Goal: Information Seeking & Learning: Check status

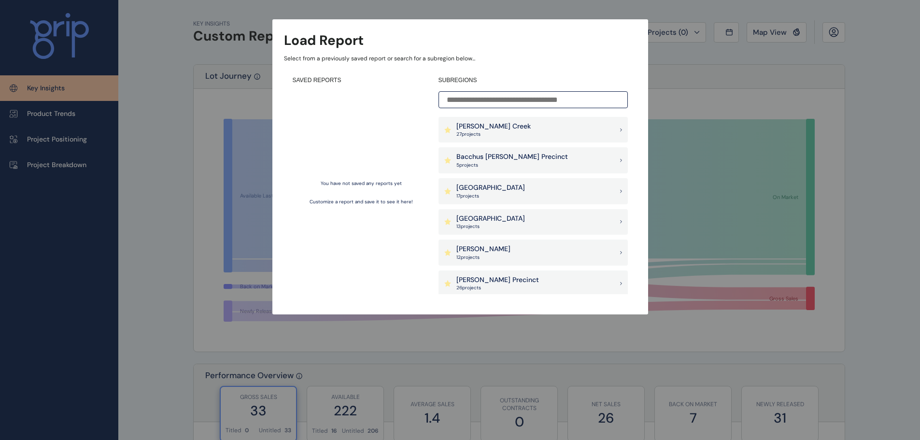
click at [500, 128] on p "[PERSON_NAME] Creek" at bounding box center [493, 127] width 74 height 10
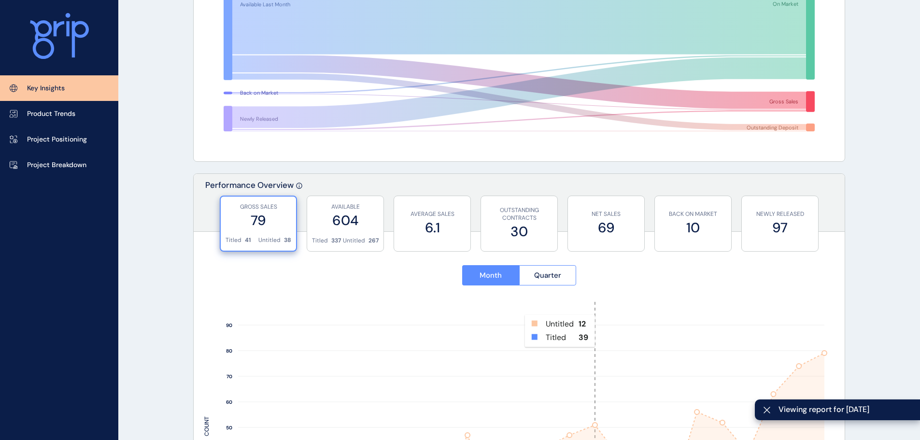
scroll to position [193, 0]
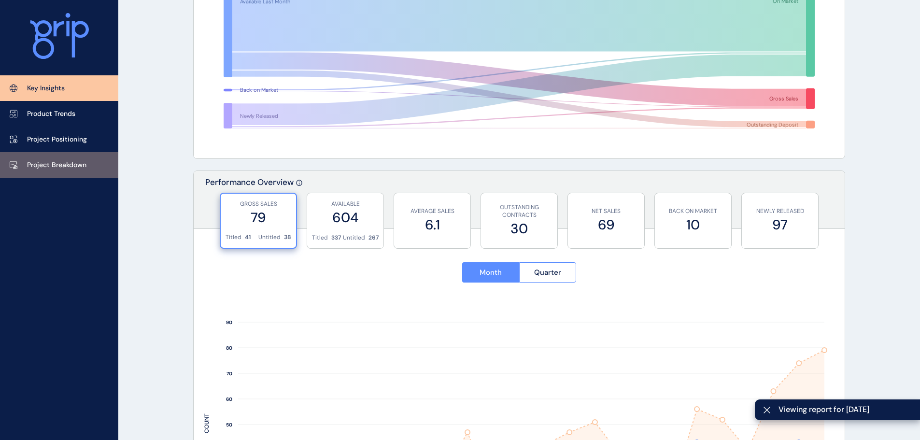
click at [48, 166] on p "Project Breakdown" at bounding box center [56, 165] width 59 height 10
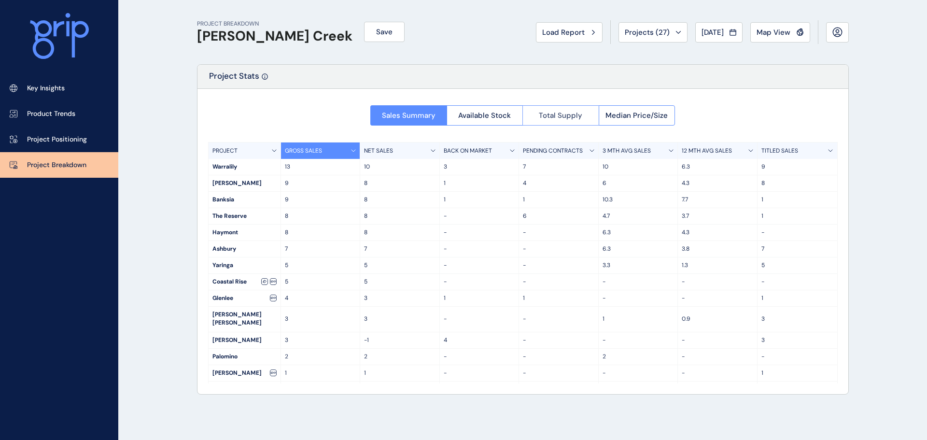
click at [539, 117] on button "Total Supply" at bounding box center [561, 115] width 76 height 20
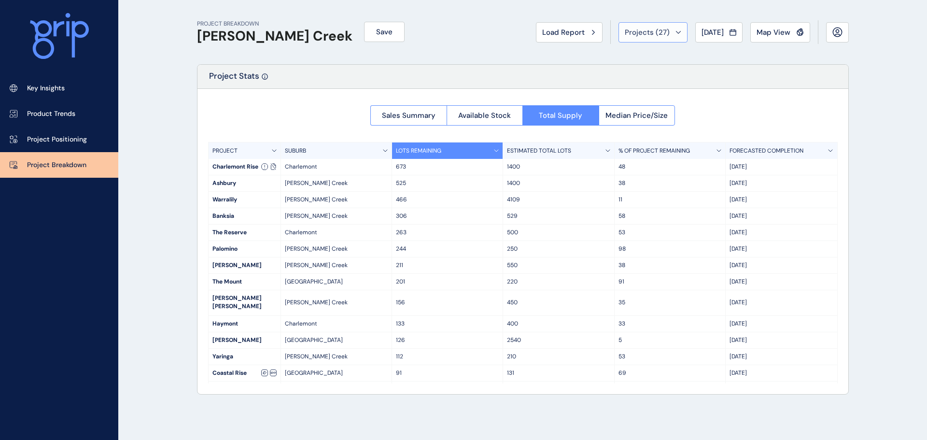
click at [667, 35] on div "Projects ( 27 )" at bounding box center [653, 33] width 57 height 10
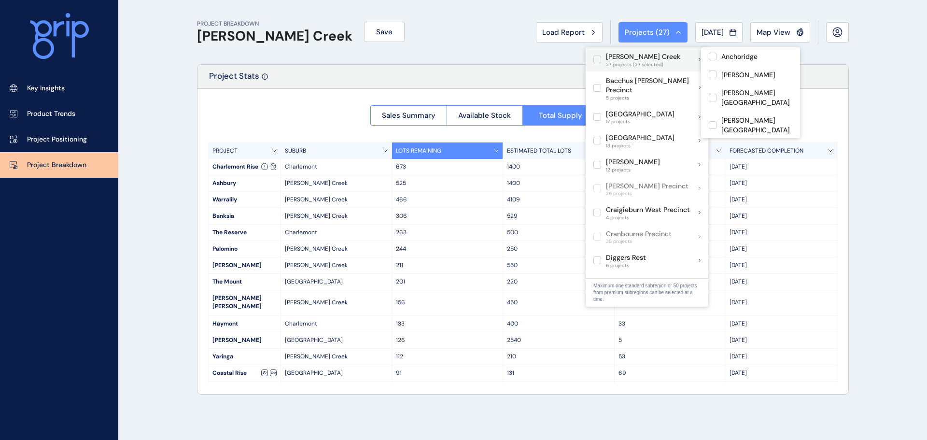
drag, startPoint x: 700, startPoint y: 59, endPoint x: 695, endPoint y: 60, distance: 4.9
click at [700, 59] on div "Armstrong Creek 27 projects (27 selected)" at bounding box center [647, 59] width 123 height 24
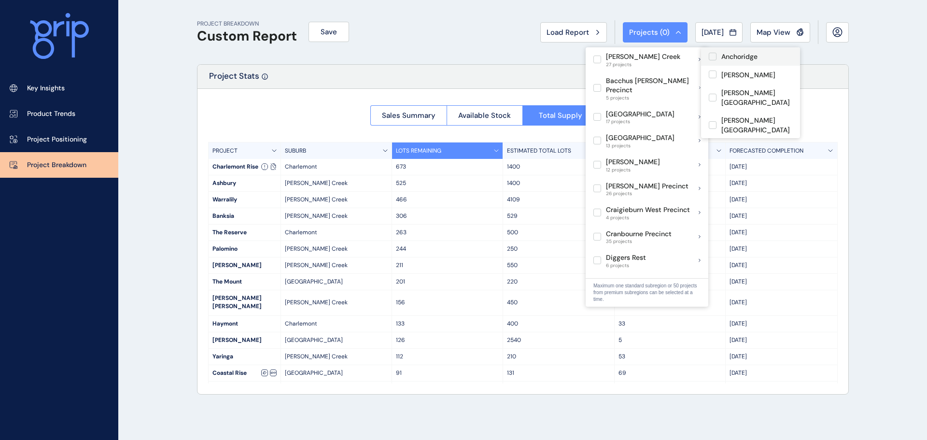
click at [717, 56] on label at bounding box center [713, 57] width 8 height 8
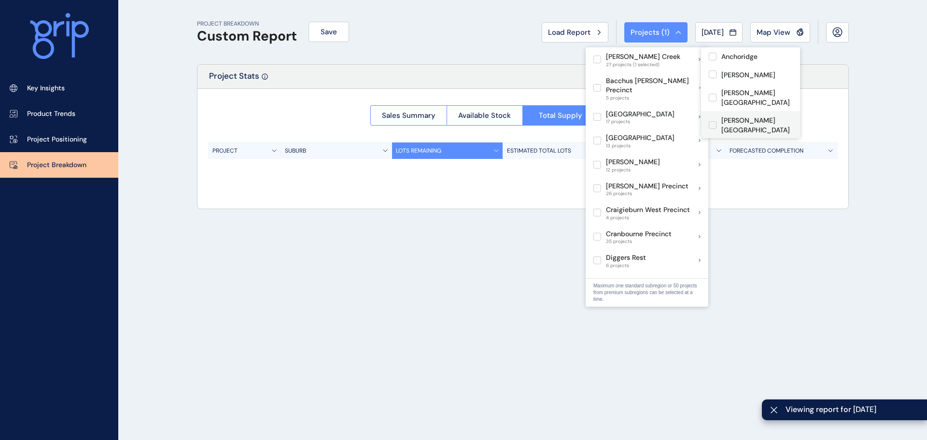
click at [711, 121] on label at bounding box center [713, 125] width 8 height 8
click at [715, 98] on label at bounding box center [713, 98] width 8 height 8
click at [710, 69] on div "Armstrong" at bounding box center [750, 75] width 99 height 18
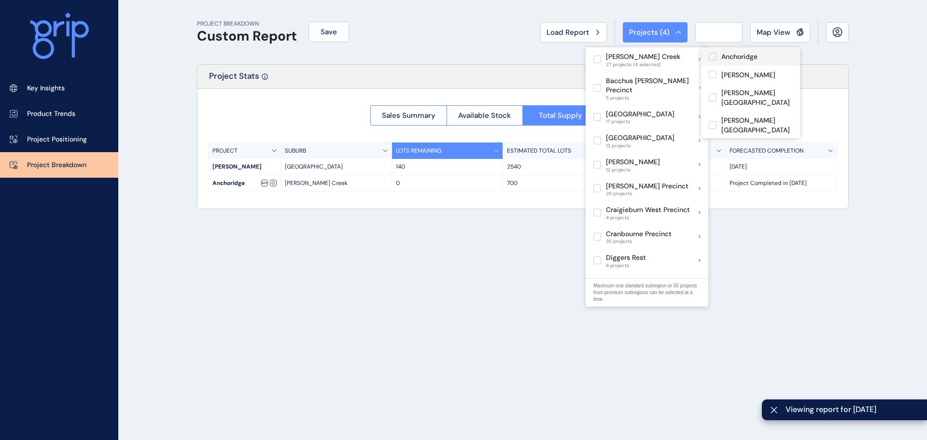
click at [711, 56] on label at bounding box center [713, 57] width 8 height 8
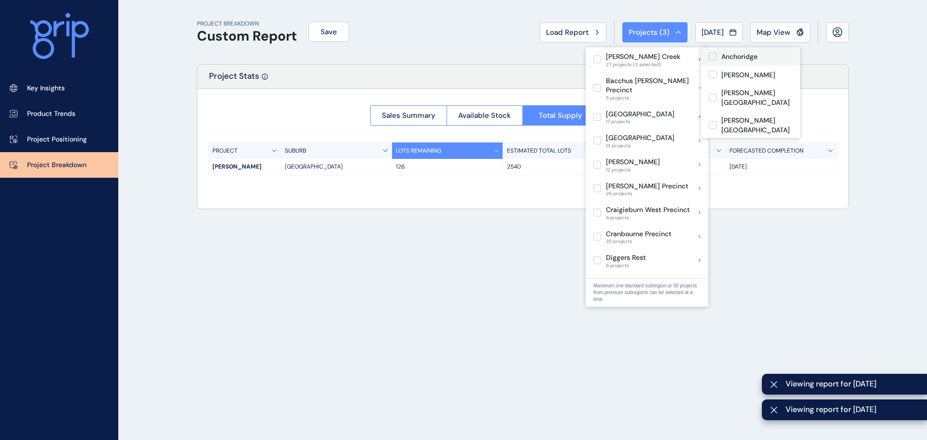
click at [710, 55] on label at bounding box center [713, 57] width 8 height 8
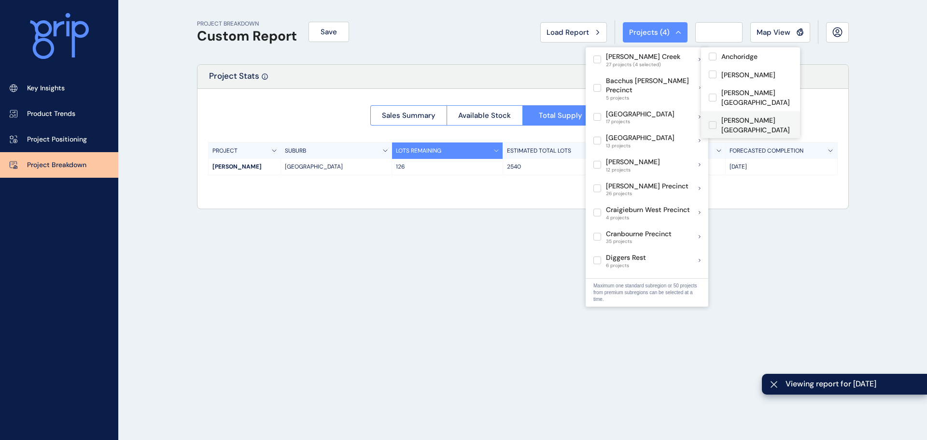
scroll to position [104, 0]
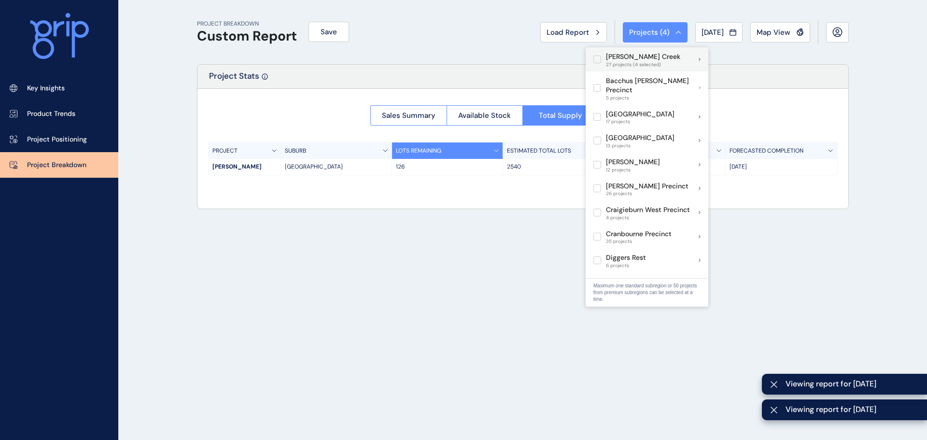
click at [600, 61] on label at bounding box center [598, 60] width 8 height 8
click at [621, 60] on p "Armstrong Creek" at bounding box center [643, 57] width 74 height 10
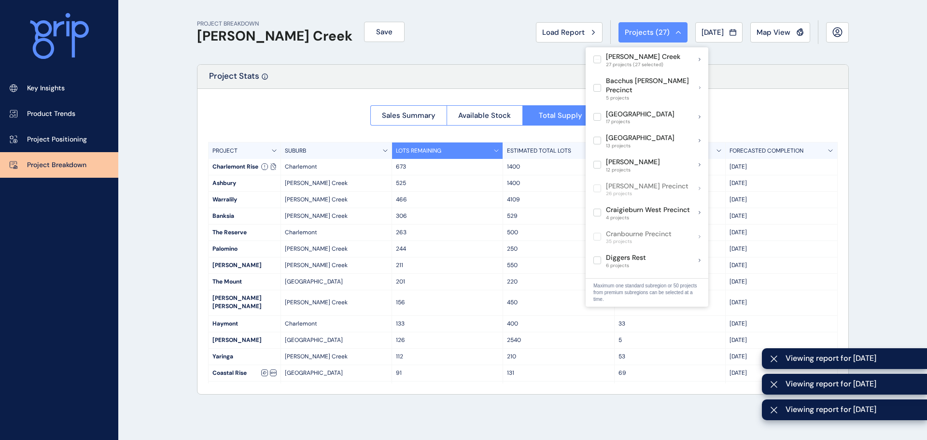
click at [471, 63] on div "PROJECT BREAKDOWN Armstrong Creek Save Load Report Projects ( 27 ) Jul 2025 202…" at bounding box center [523, 32] width 652 height 64
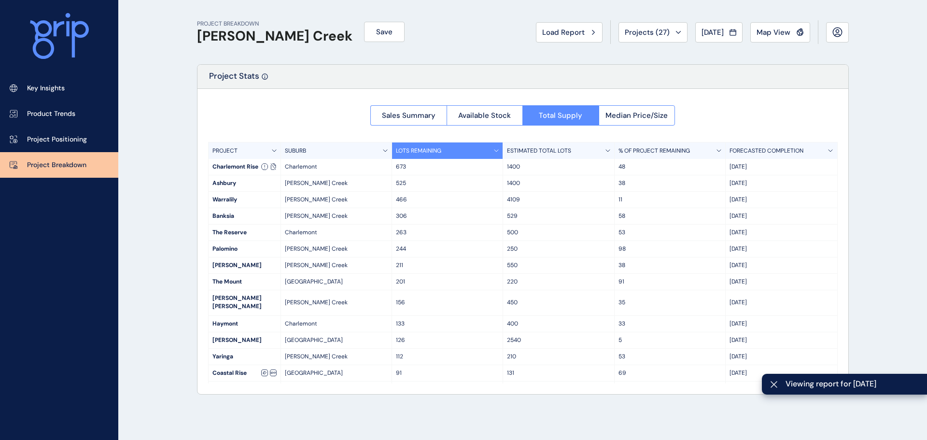
click at [452, 156] on div "LOTS REMAINING" at bounding box center [447, 150] width 111 height 16
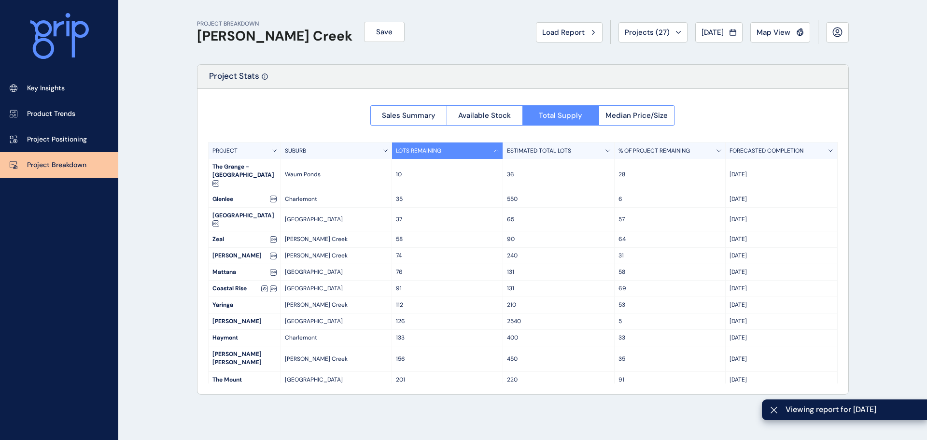
click at [453, 152] on div "LOTS REMAINING" at bounding box center [447, 150] width 111 height 16
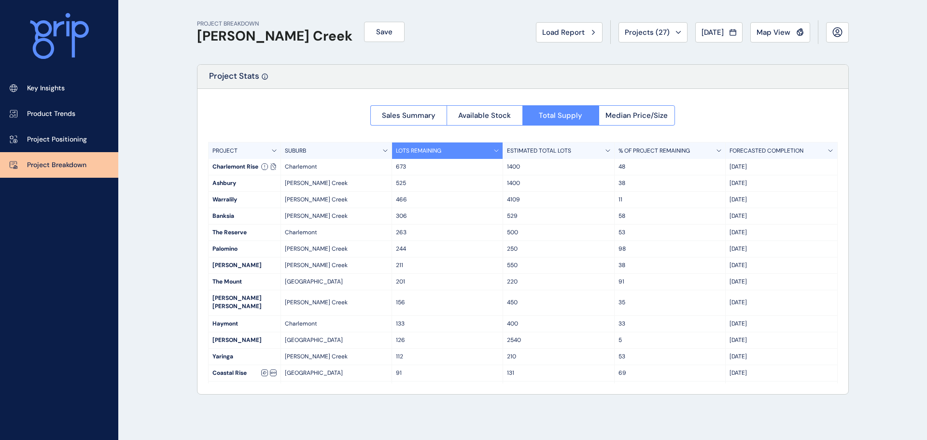
click at [569, 10] on div "PROJECT BREAKDOWN Armstrong Creek Save Load Report Projects ( 27 ) Jul 2025 202…" at bounding box center [523, 32] width 652 height 64
